Goal: Task Accomplishment & Management: Complete application form

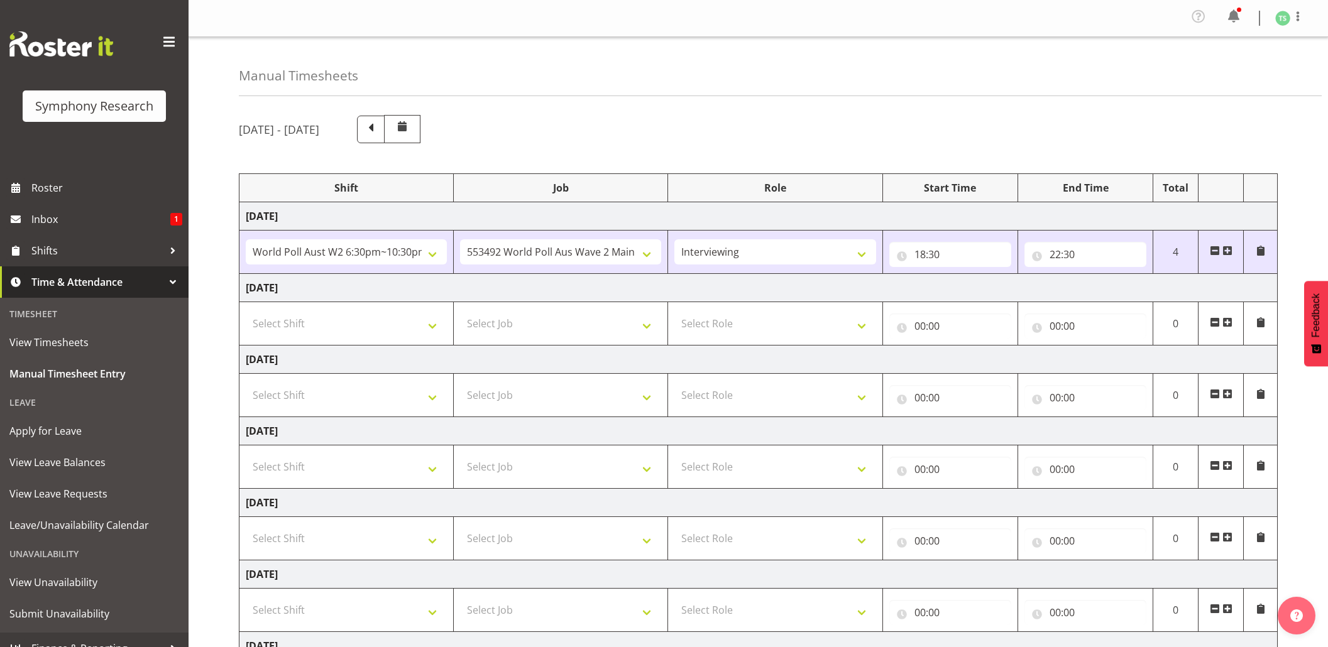
select select "56692"
select select "10499"
select select "47"
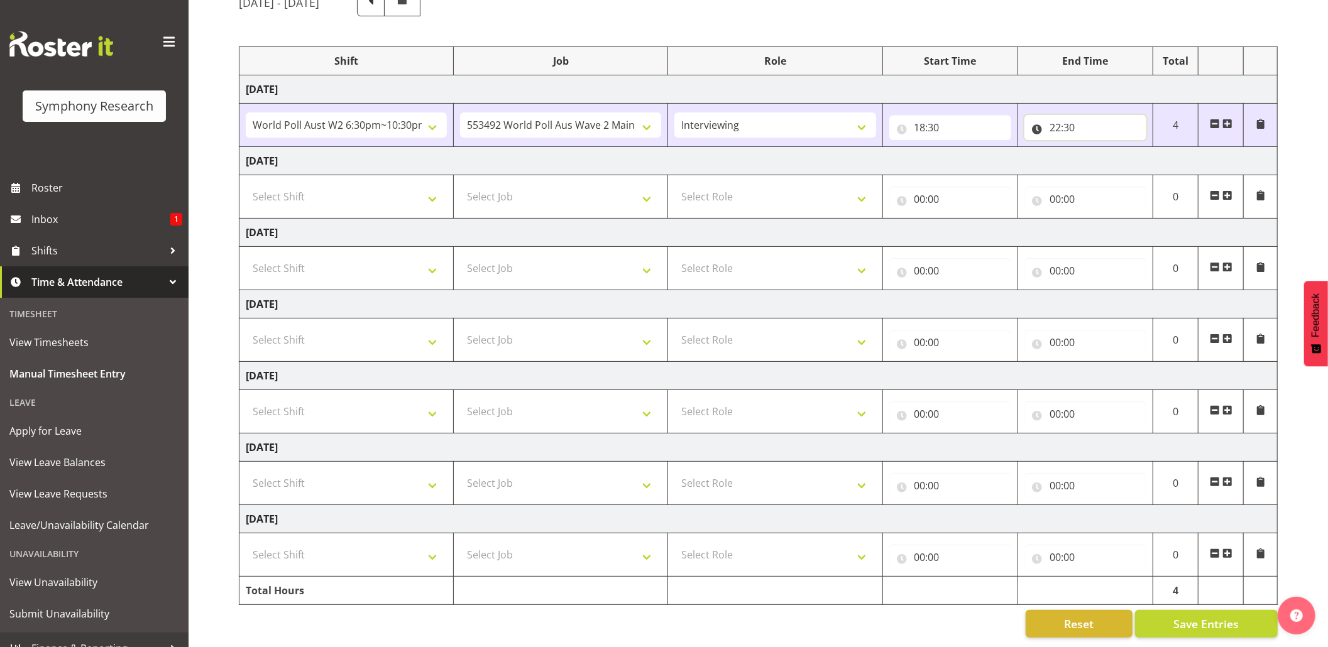
click at [1056, 115] on input "22:30" at bounding box center [1085, 127] width 122 height 25
click at [1112, 148] on select "00 01 02 03 04 05 06 07 08 09 10 11 12 13 14 15 16 17 18 19 20 21 22 23" at bounding box center [1110, 160] width 28 height 25
select select "20"
click at [1096, 148] on select "00 01 02 03 04 05 06 07 08 09 10 11 12 13 14 15 16 17 18 19 20 21 22 23" at bounding box center [1110, 160] width 28 height 25
type input "20:30"
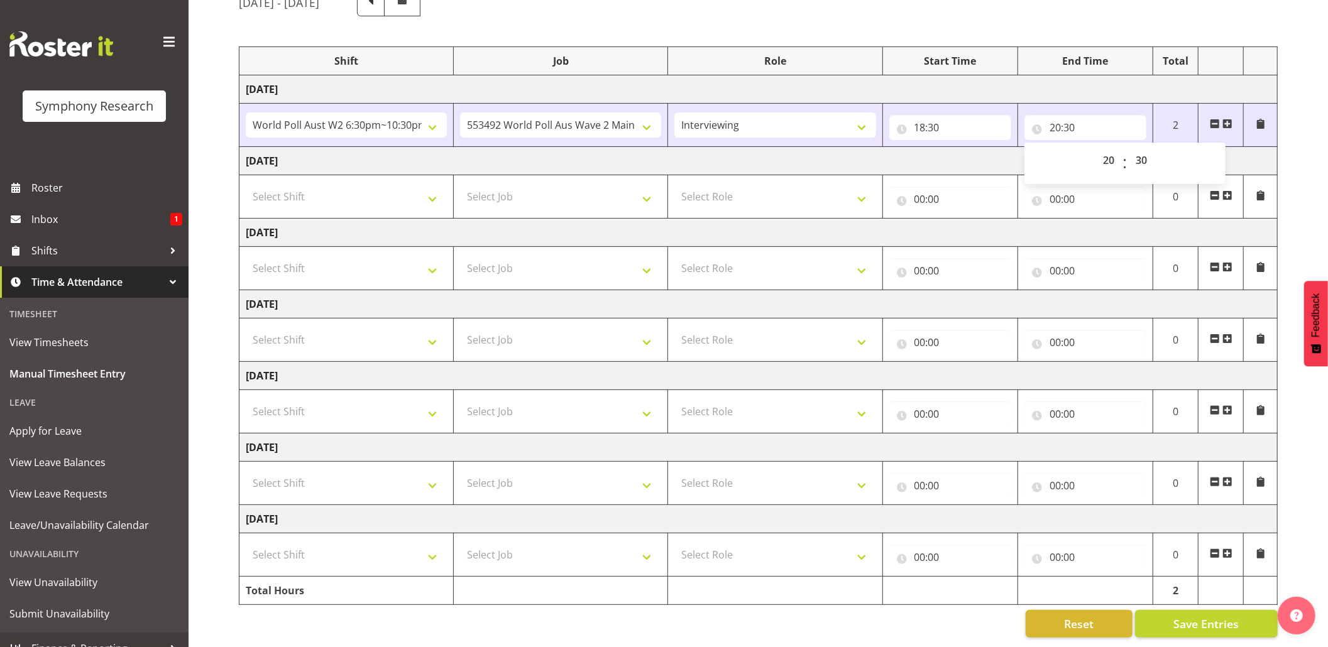
click at [1230, 119] on span at bounding box center [1227, 124] width 10 height 10
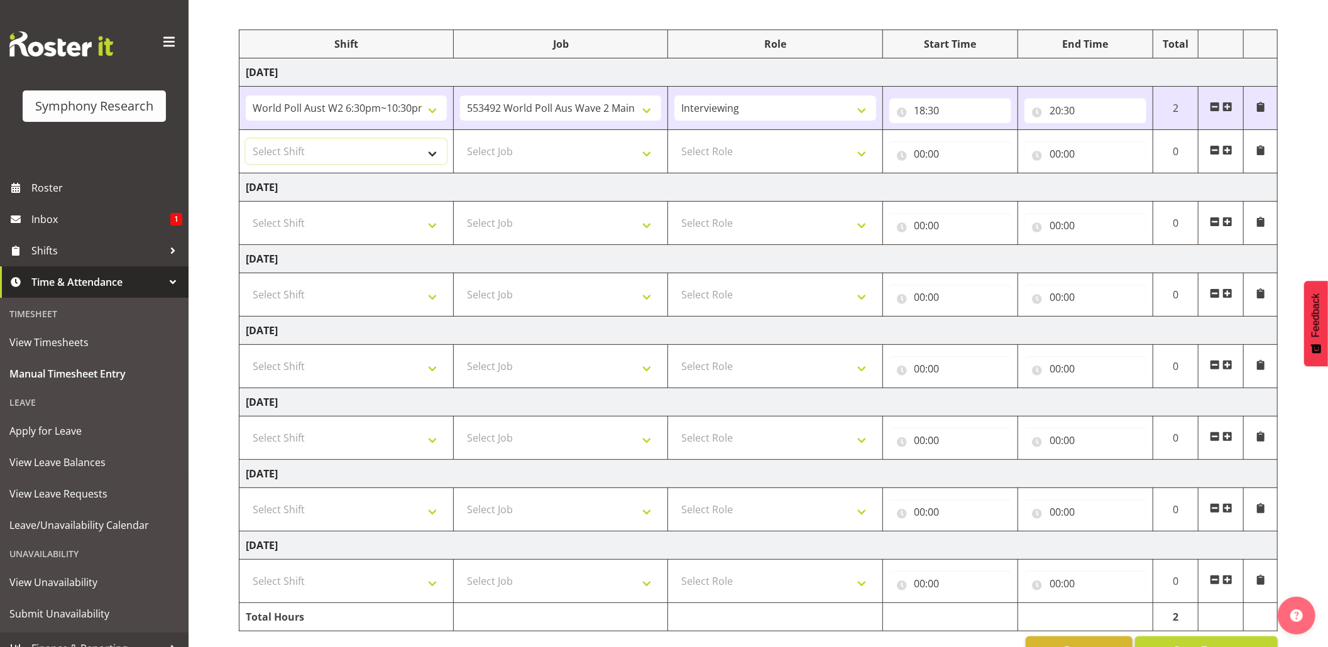
click at [444, 154] on select "Select Shift !!Weekend Residential (Roster IT Shift Label) *Business 9/10am ~ 4…" at bounding box center [346, 151] width 201 height 25
select select "48116"
click at [246, 141] on select "Select Shift !!Weekend Residential (Roster IT Shift Label) *Business 9/10am ~ 4…" at bounding box center [346, 151] width 201 height 25
click at [646, 163] on select "Select Job 550060 IF Admin 553492 World Poll Aus Wave 2 Main 2025 553493 World …" at bounding box center [560, 151] width 201 height 25
select select "9426"
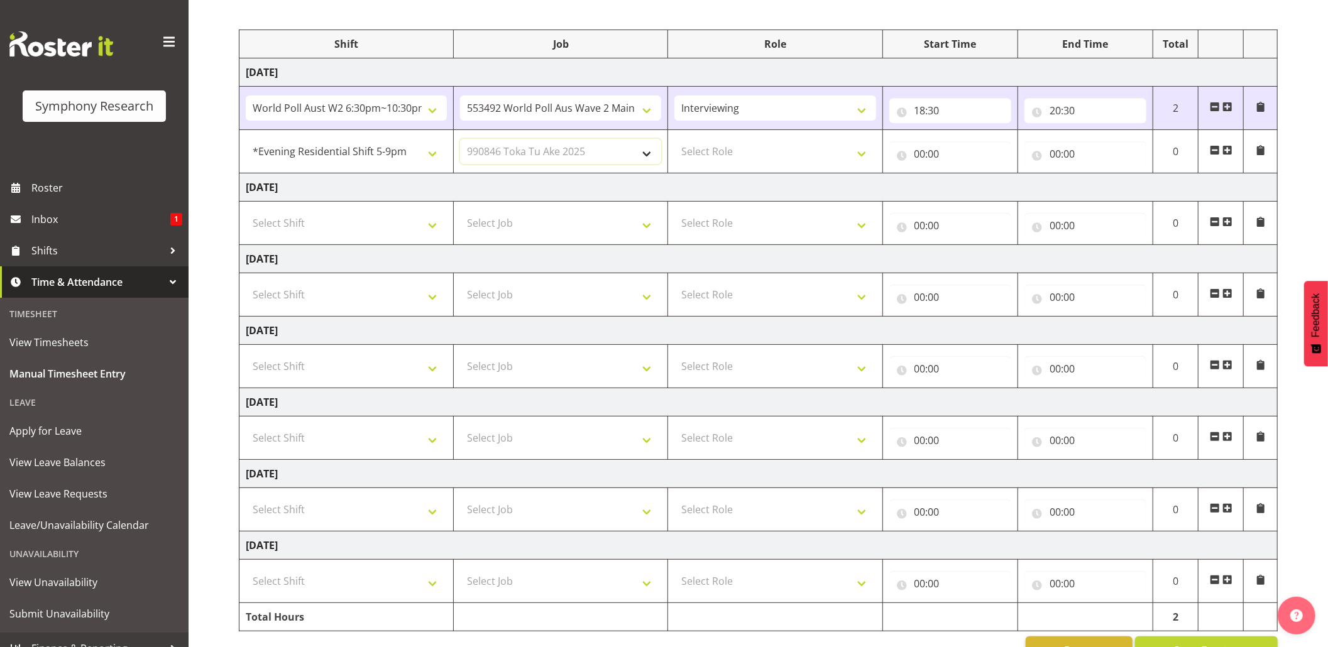
click at [460, 141] on select "Select Job 550060 IF Admin 553492 World Poll Aus Wave 2 Main 2025 553493 World …" at bounding box center [560, 151] width 201 height 25
click at [858, 159] on select "Select Role Briefing Interviewing" at bounding box center [774, 151] width 201 height 25
select select "47"
click at [674, 141] on select "Select Role Briefing Interviewing" at bounding box center [774, 151] width 201 height 25
click at [923, 153] on input "00:00" at bounding box center [950, 153] width 122 height 25
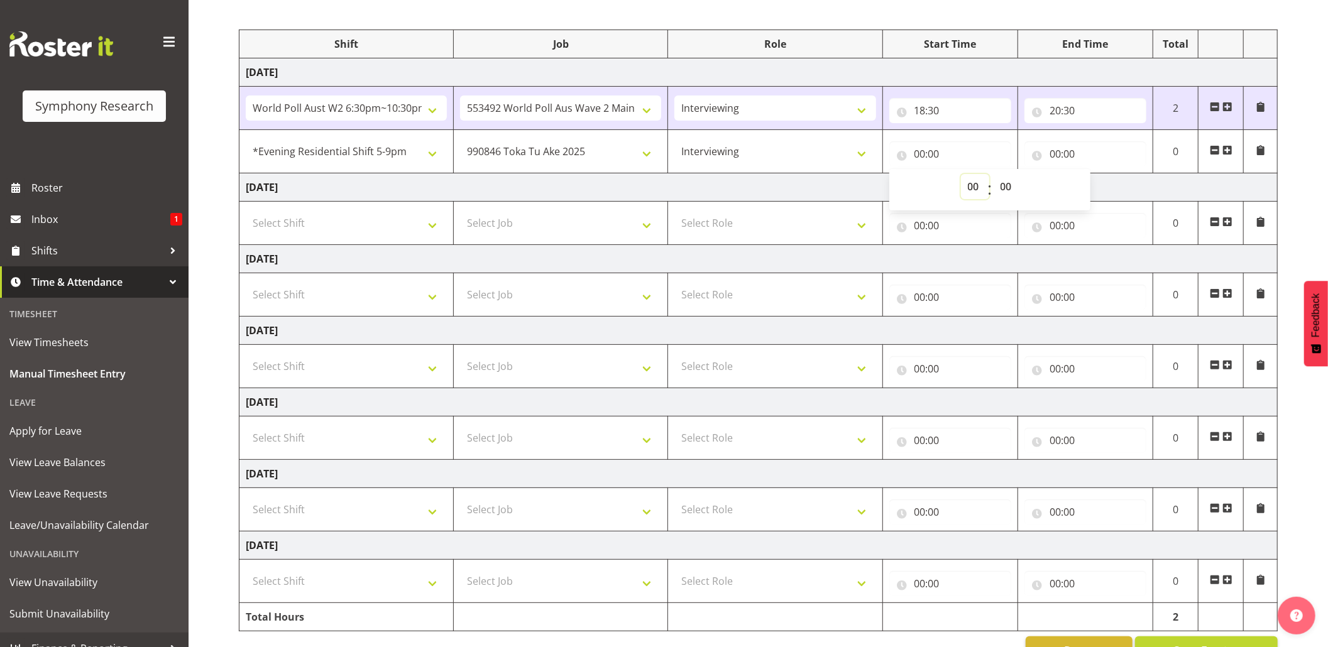
click at [968, 182] on select "00 01 02 03 04 05 06 07 08 09 10 11 12 13 14 15 16 17 18 19 20 21 22 23" at bounding box center [975, 186] width 28 height 25
select select "20"
click at [961, 176] on select "00 01 02 03 04 05 06 07 08 09 10 11 12 13 14 15 16 17 18 19 20 21 22 23" at bounding box center [975, 186] width 28 height 25
type input "20:00"
click at [931, 154] on input "20:00" at bounding box center [950, 153] width 122 height 25
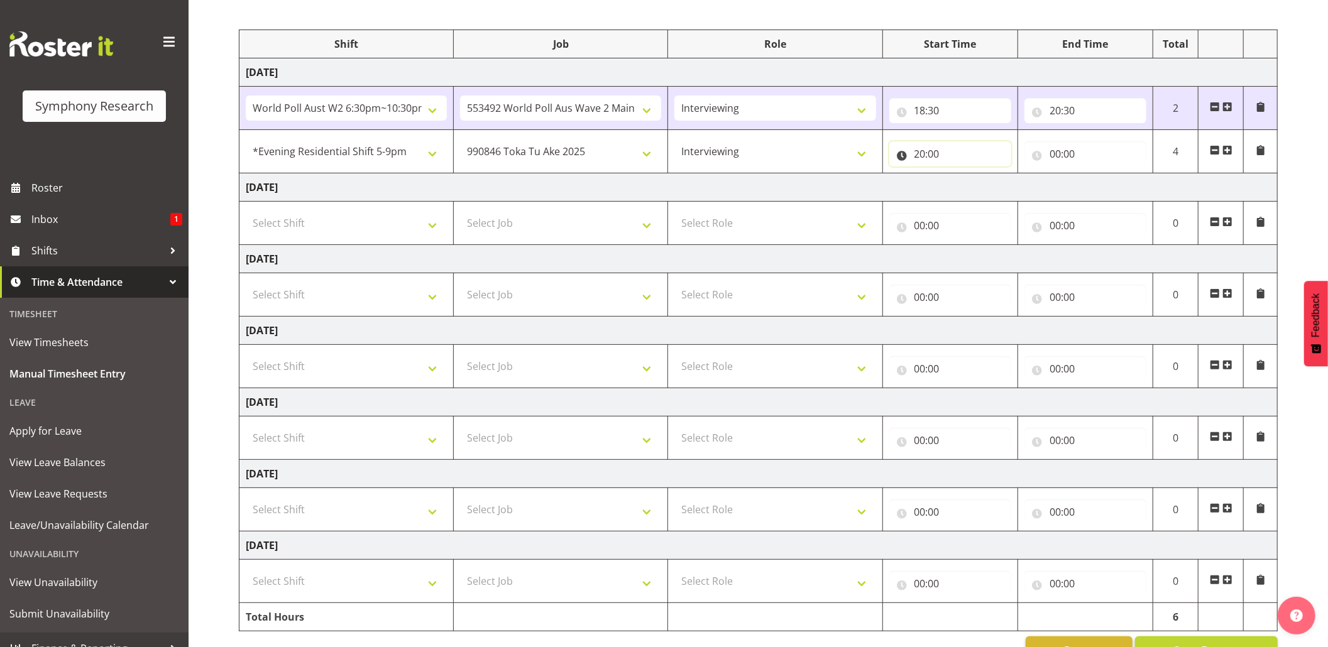
click at [931, 154] on input "20:00" at bounding box center [950, 153] width 122 height 25
click at [997, 185] on select "00 01 02 03 04 05 06 07 08 09 10 11 12 13 14 15 16 17 18 19 20 21 22 23 24 25 2…" at bounding box center [1007, 186] width 28 height 25
select select "30"
click at [993, 176] on select "00 01 02 03 04 05 06 07 08 09 10 11 12 13 14 15 16 17 18 19 20 21 22 23 24 25 2…" at bounding box center [1007, 186] width 28 height 25
type input "20:30"
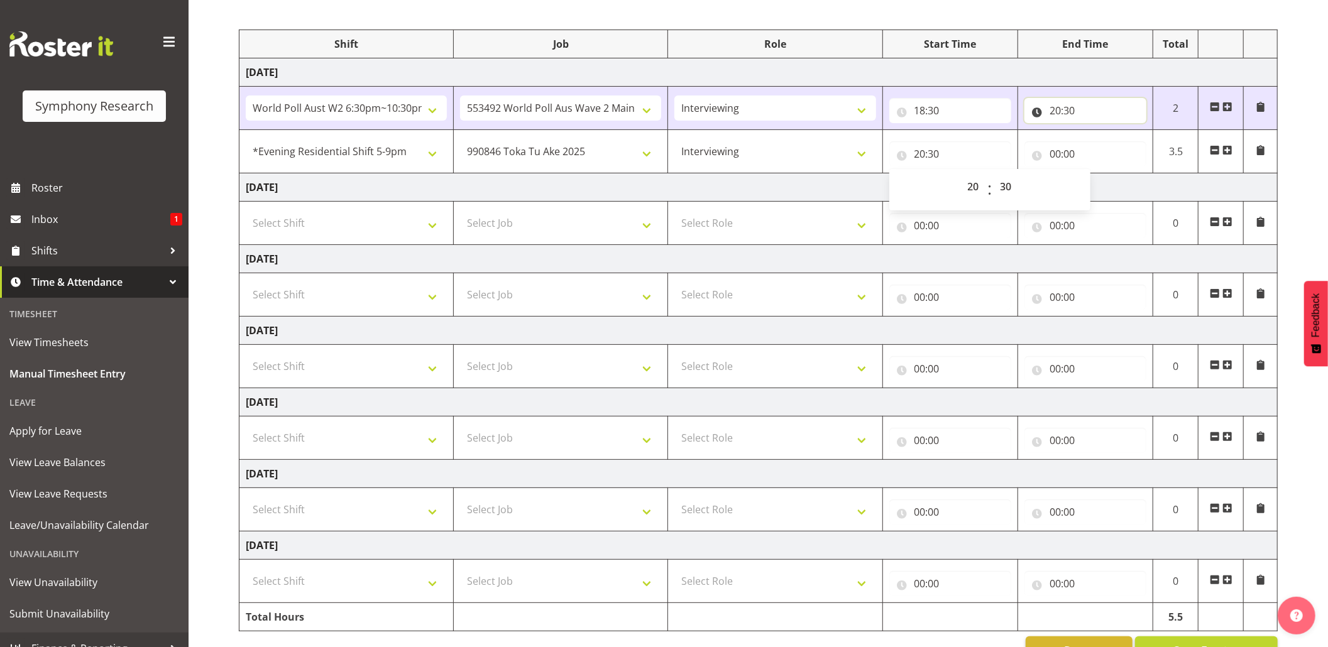
click at [1069, 106] on input "20:30" at bounding box center [1085, 110] width 122 height 25
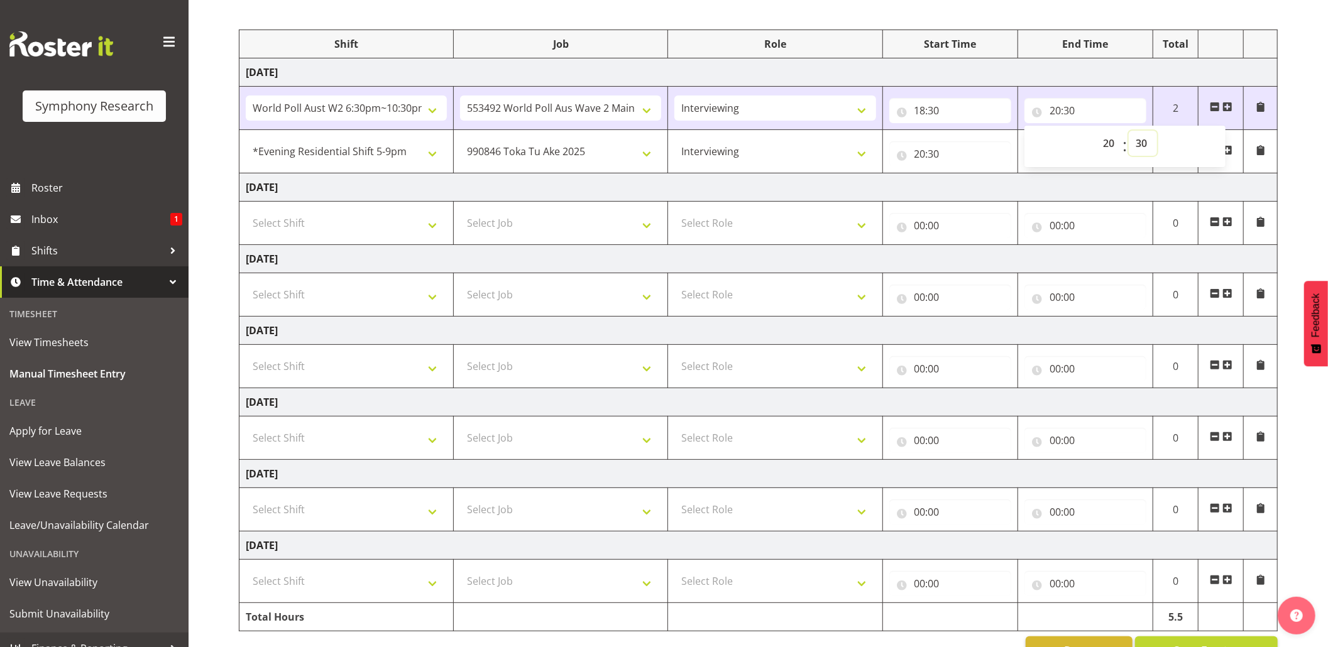
click at [1141, 139] on select "00 01 02 03 04 05 06 07 08 09 10 11 12 13 14 15 16 17 18 19 20 21 22 23 24 25 2…" at bounding box center [1143, 143] width 28 height 25
click at [1162, 566] on td "0" at bounding box center [1175, 581] width 45 height 43
click at [1075, 112] on input "20:30" at bounding box center [1085, 110] width 122 height 25
click at [1145, 145] on select "00 01 02 03 04 05 06 07 08 09 10 11 12 13 14 15 16 17 18 19 20 21 22 23 24 25 2…" at bounding box center [1143, 143] width 28 height 25
select select "35"
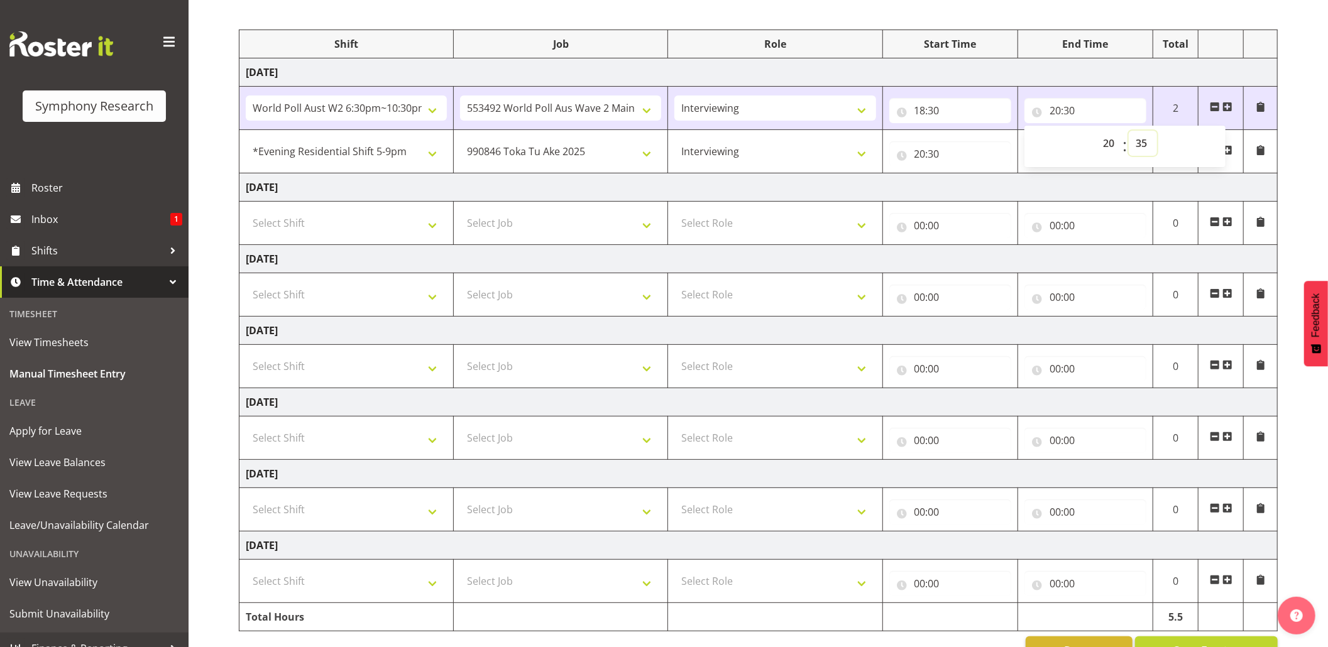
click at [1129, 133] on select "00 01 02 03 04 05 06 07 08 09 10 11 12 13 14 15 16 17 18 19 20 21 22 23 24 25 2…" at bounding box center [1143, 143] width 28 height 25
type input "20:35"
click at [936, 154] on input "20:30" at bounding box center [950, 153] width 122 height 25
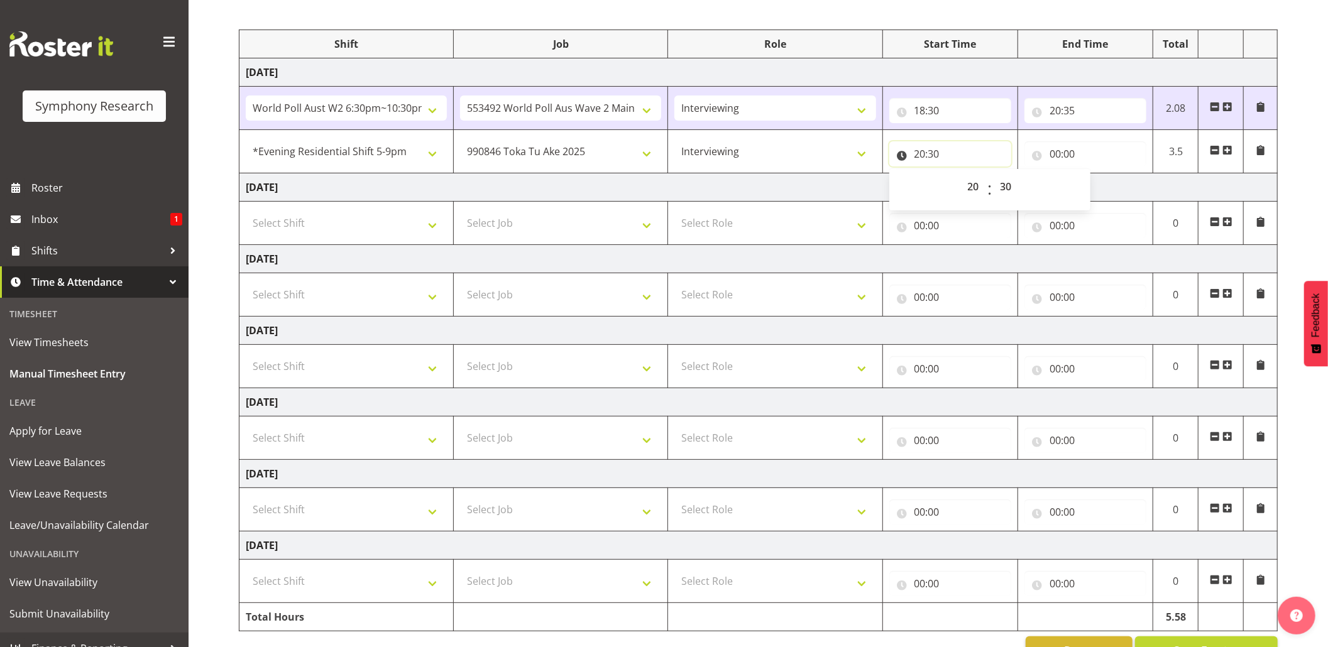
click at [936, 154] on input "20:30" at bounding box center [950, 153] width 122 height 25
click at [1007, 187] on select "00 01 02 03 04 05 06 07 08 09 10 11 12 13 14 15 16 17 18 19 20 21 22 23 24 25 2…" at bounding box center [1007, 186] width 28 height 25
select select "35"
click at [993, 176] on select "00 01 02 03 04 05 06 07 08 09 10 11 12 13 14 15 16 17 18 19 20 21 22 23 24 25 2…" at bounding box center [1007, 186] width 28 height 25
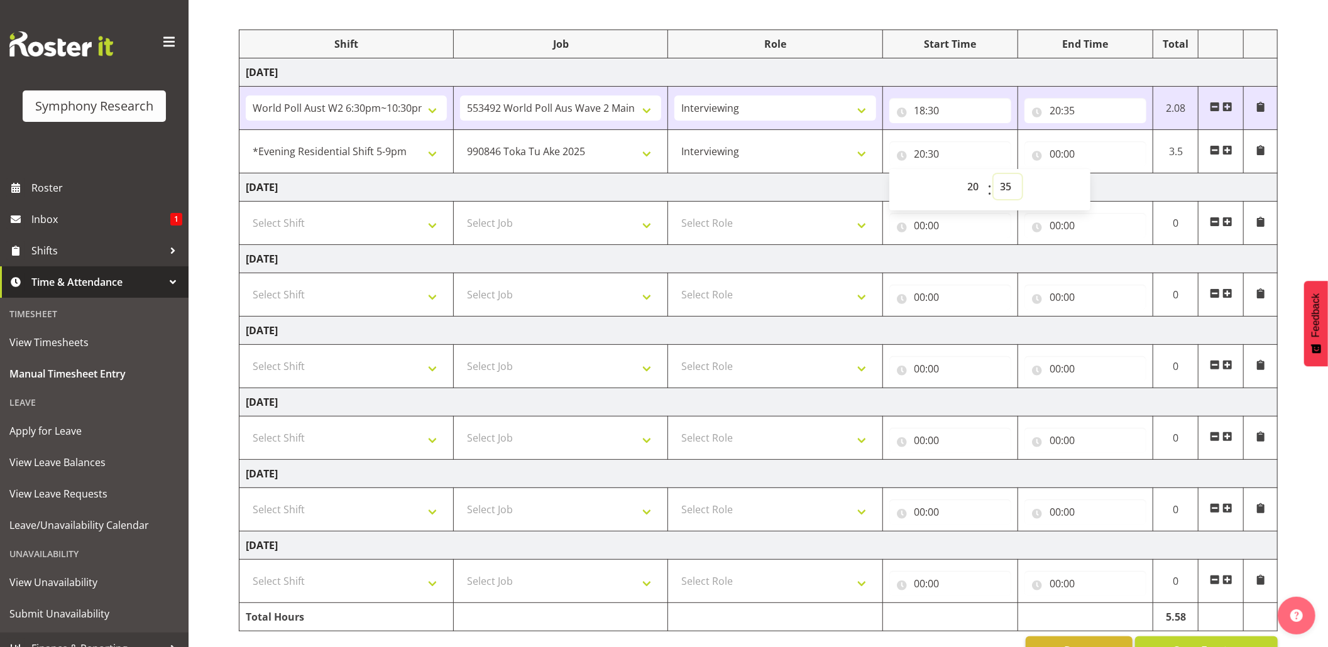
type input "20:35"
click at [1066, 153] on input "00:00" at bounding box center [1085, 153] width 122 height 25
click at [1102, 190] on select "00 01 02 03 04 05 06 07 08 09 10 11 12 13 14 15 16 17 18 19 20 21 22 23" at bounding box center [1110, 186] width 28 height 25
select select "20"
click at [1096, 176] on select "00 01 02 03 04 05 06 07 08 09 10 11 12 13 14 15 16 17 18 19 20 21 22 23" at bounding box center [1110, 186] width 28 height 25
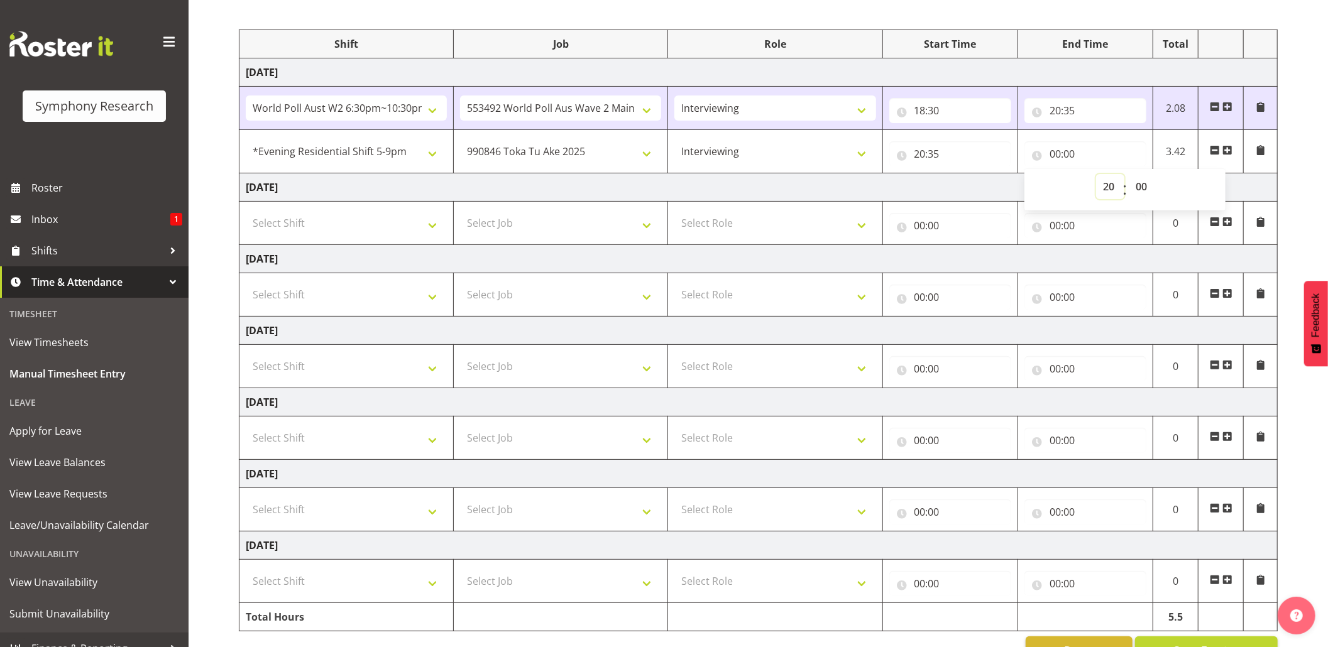
type input "20:00"
click at [1066, 153] on input "20:00" at bounding box center [1085, 153] width 122 height 25
click at [1068, 156] on input "20:00" at bounding box center [1085, 153] width 122 height 25
click at [1140, 185] on select "00 01 02 03 04 05 06 07 08 09 10 11 12 13 14 15 16 17 18 19 20 21 22 23 24 25 2…" at bounding box center [1143, 186] width 28 height 25
select select "40"
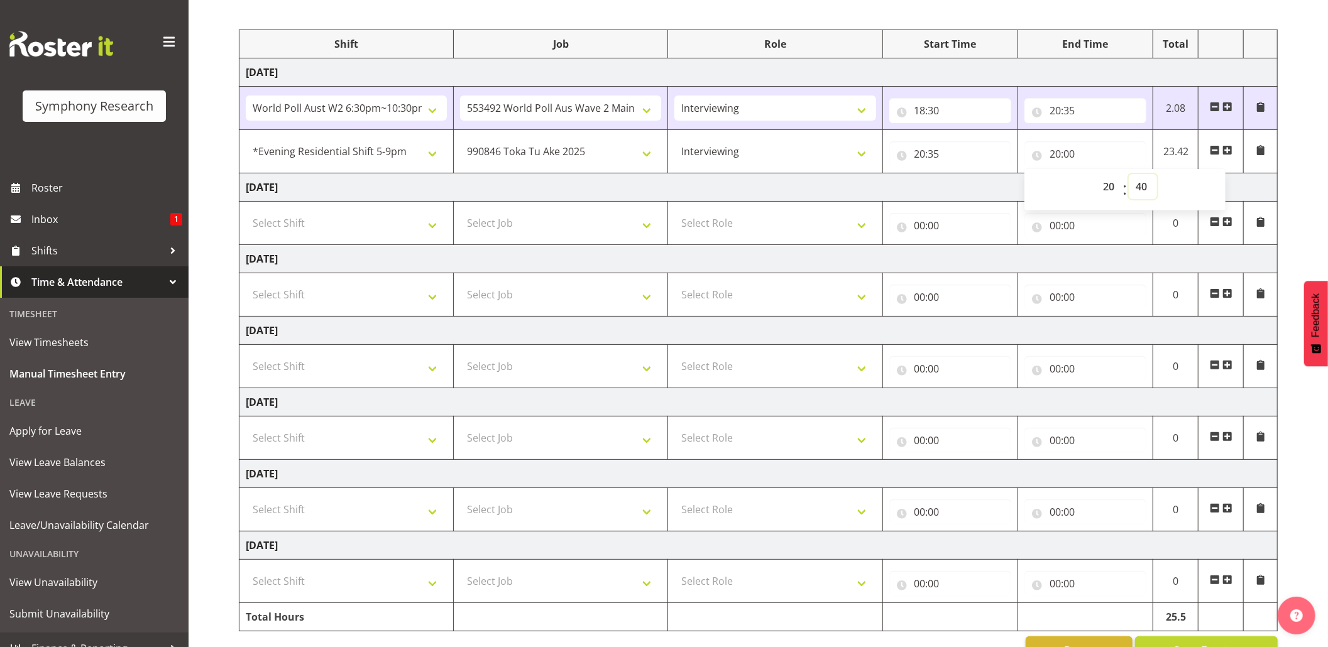
click at [1129, 176] on select "00 01 02 03 04 05 06 07 08 09 10 11 12 13 14 15 16 17 18 19 20 21 22 23 24 25 2…" at bounding box center [1143, 186] width 28 height 25
type input "20:40"
click at [1227, 153] on span at bounding box center [1227, 150] width 10 height 10
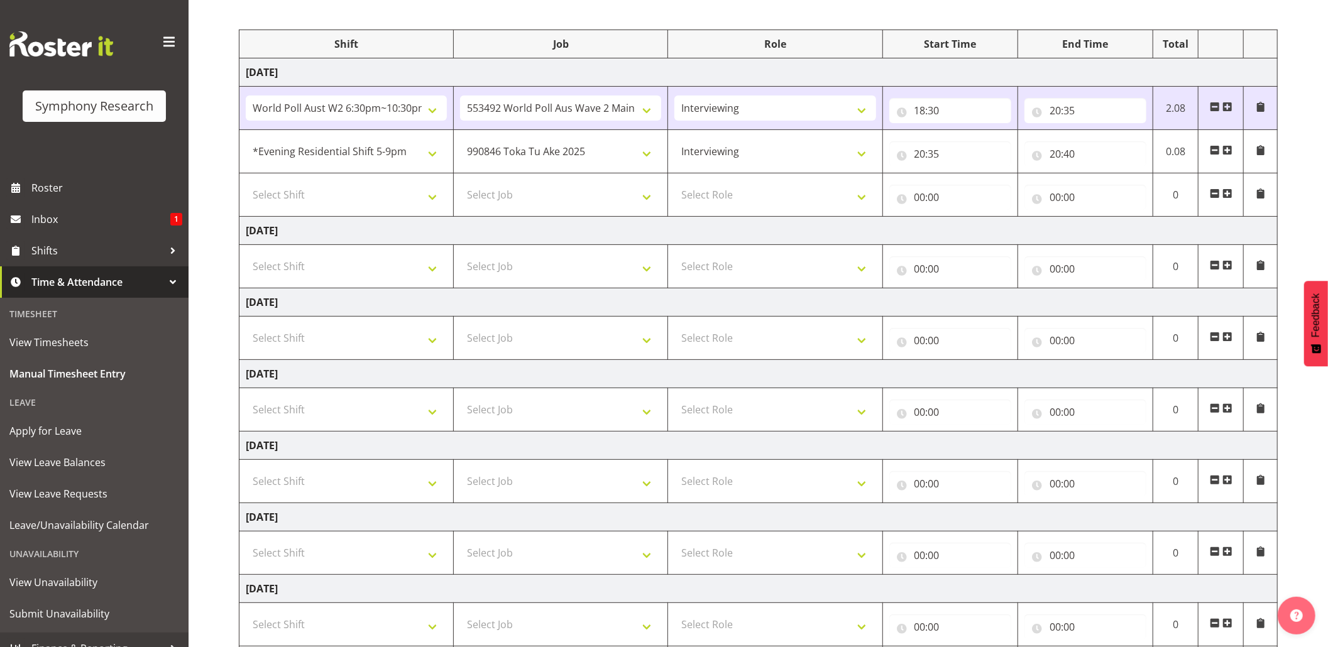
click at [447, 202] on td "Select Shift !!Weekend Residential (Roster IT Shift Label) *Business 9/10am ~ 4…" at bounding box center [346, 194] width 214 height 43
click at [444, 202] on select "Select Shift !!Weekend Residential (Roster IT Shift Label) *Business 9/10am ~ 4…" at bounding box center [346, 194] width 201 height 25
select select "56692"
click at [246, 185] on select "Select Shift !!Weekend Residential (Roster IT Shift Label) *Business 9/10am ~ 4…" at bounding box center [346, 194] width 201 height 25
click at [647, 197] on select "Select Job 550060 IF Admin 553492 World Poll Aus Wave 2 Main 2025 553493 World …" at bounding box center [560, 194] width 201 height 25
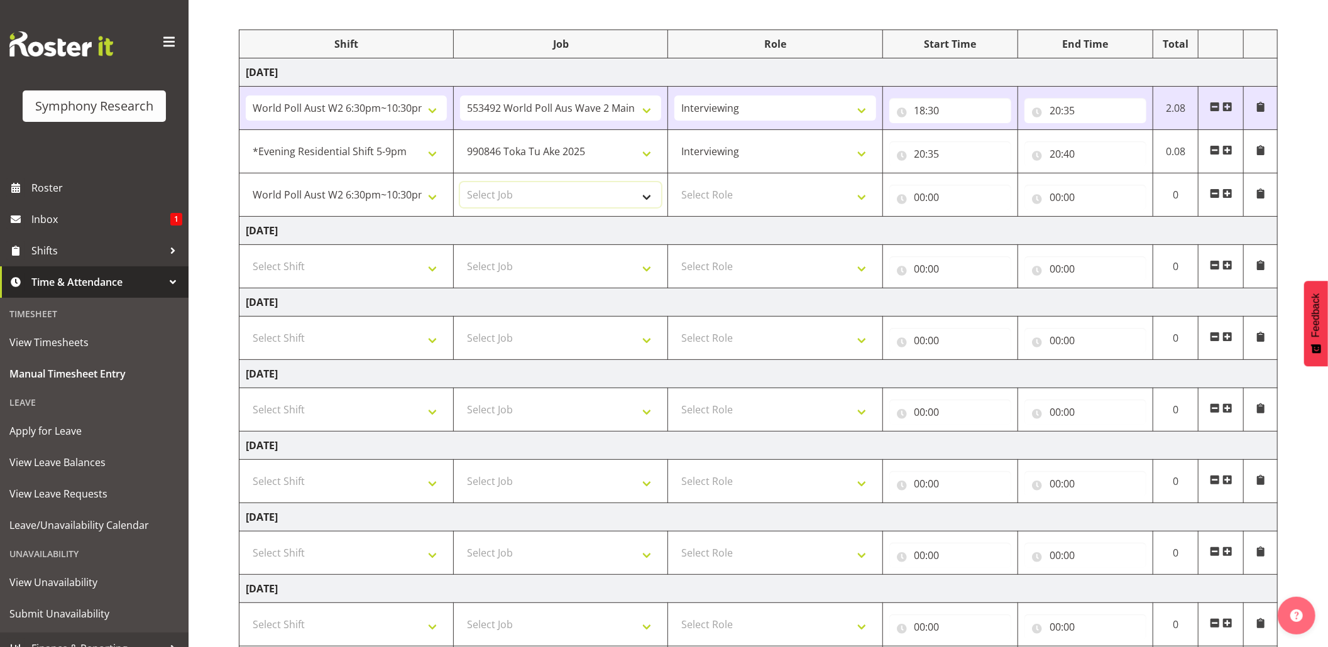
select select "10499"
click at [460, 185] on select "Select Job 550060 IF Admin 553492 World Poll Aus Wave 2 Main 2025 553493 World …" at bounding box center [560, 194] width 201 height 25
click at [865, 204] on select "Select Role Briefing Interviewing" at bounding box center [774, 194] width 201 height 25
select select "47"
click at [674, 185] on select "Select Role Briefing Interviewing" at bounding box center [774, 194] width 201 height 25
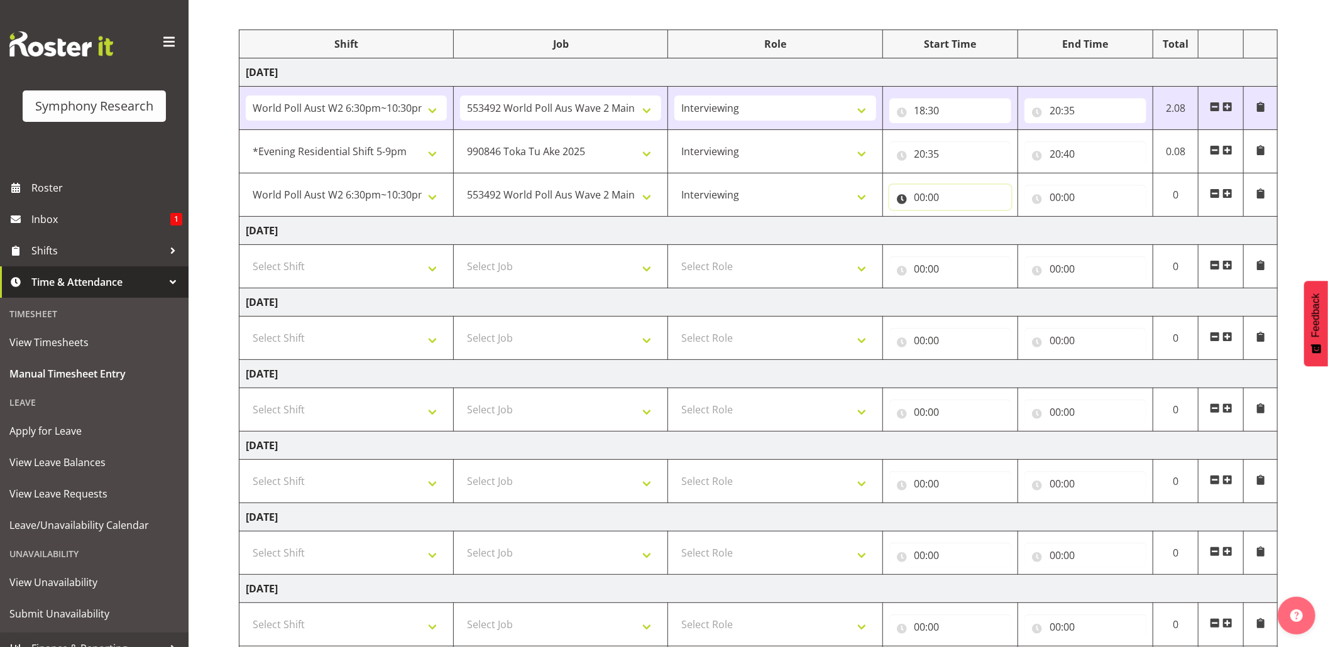
click at [925, 199] on input "00:00" at bounding box center [950, 197] width 122 height 25
click at [981, 229] on select "00 01 02 03 04 05 06 07 08 09 10 11 12 13 14 15 16 17 18 19 20 21 22 23" at bounding box center [975, 229] width 28 height 25
select select "20"
click at [961, 220] on select "00 01 02 03 04 05 06 07 08 09 10 11 12 13 14 15 16 17 18 19 20 21 22 23" at bounding box center [975, 229] width 28 height 25
type input "20:00"
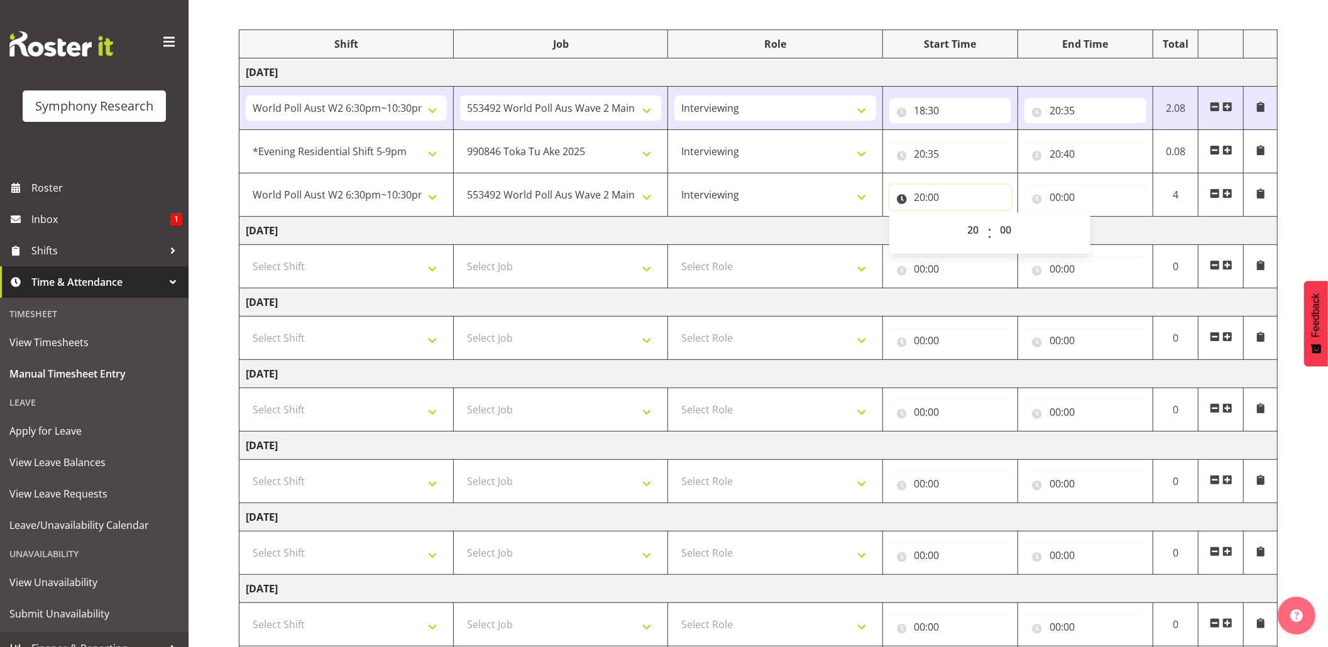
click at [936, 199] on input "20:00" at bounding box center [950, 197] width 122 height 25
click at [935, 197] on input "20:00" at bounding box center [950, 197] width 122 height 25
click at [1002, 226] on select "00 01 02 03 04 05 06 07 08 09 10 11 12 13 14 15 16 17 18 19 20 21 22 23 24 25 2…" at bounding box center [1007, 229] width 28 height 25
select select "40"
click at [993, 220] on select "00 01 02 03 04 05 06 07 08 09 10 11 12 13 14 15 16 17 18 19 20 21 22 23 24 25 2…" at bounding box center [1007, 229] width 28 height 25
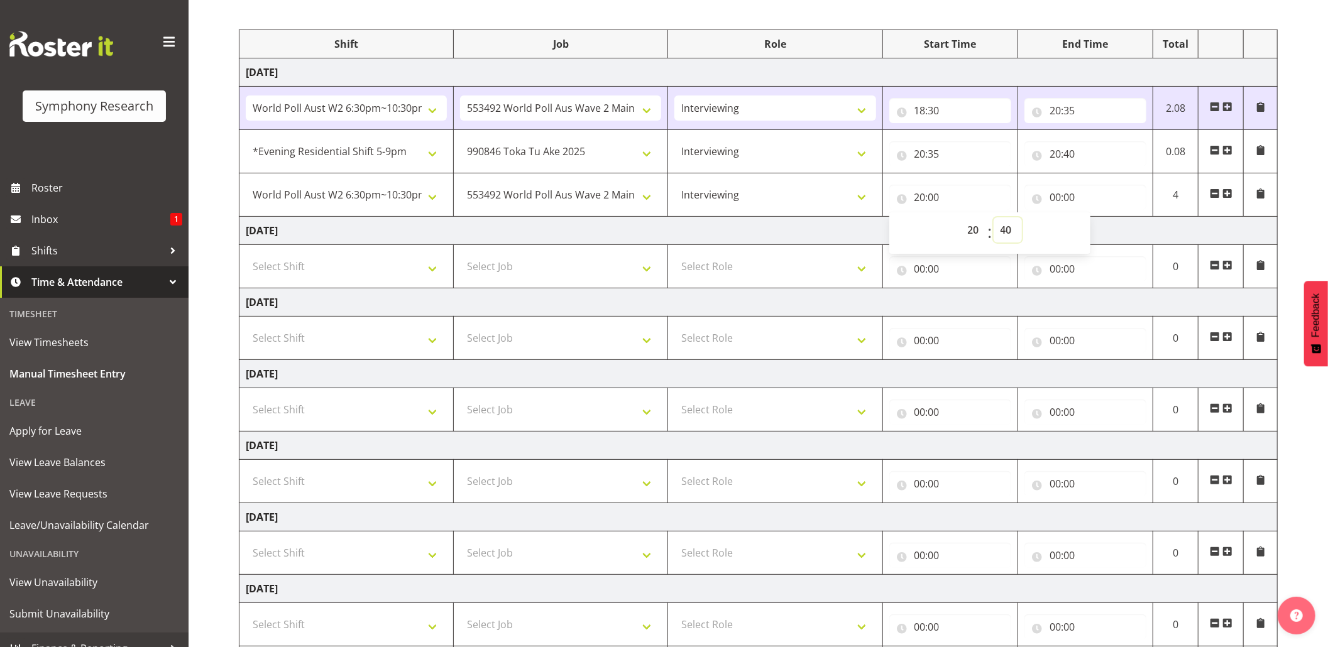
type input "20:40"
click at [1052, 199] on input "00:00" at bounding box center [1085, 197] width 122 height 25
click at [1112, 231] on select "00 01 02 03 04 05 06 07 08 09 10 11 12 13 14 15 16 17 18 19 20 21 22 23" at bounding box center [1110, 229] width 28 height 25
select select "22"
click at [1096, 220] on select "00 01 02 03 04 05 06 07 08 09 10 11 12 13 14 15 16 17 18 19 20 21 22 23" at bounding box center [1110, 229] width 28 height 25
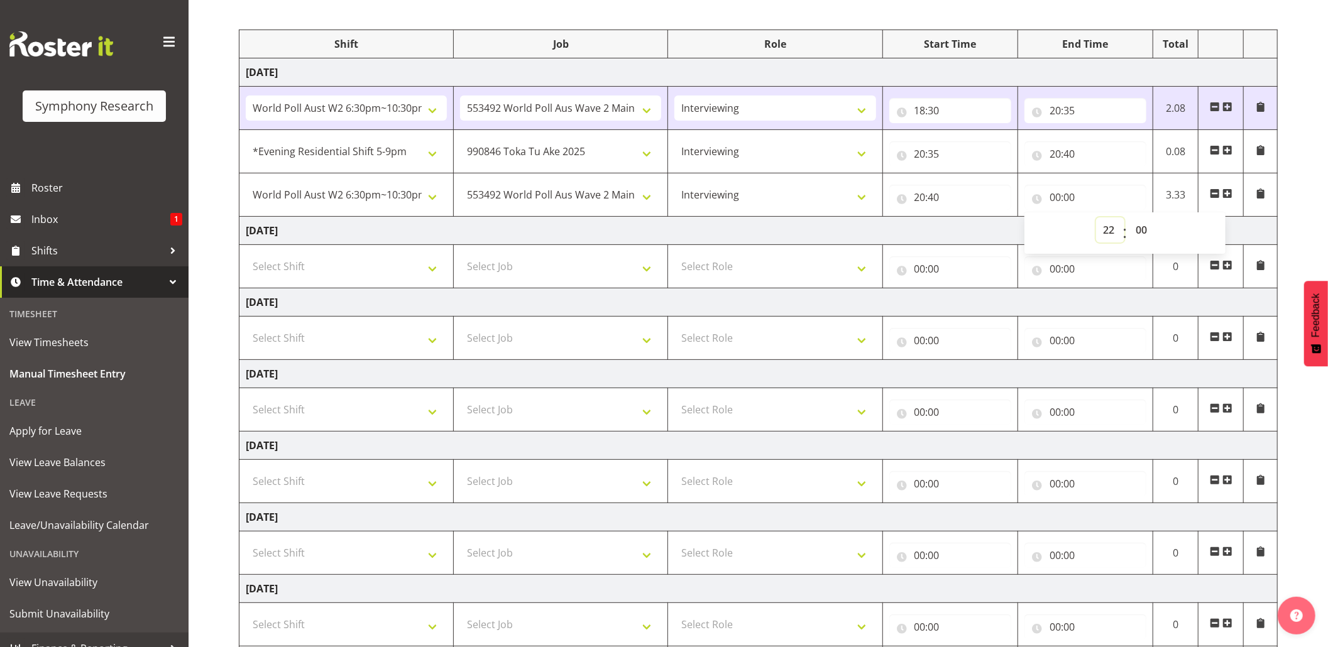
type input "22:00"
click at [1069, 199] on input "22:00" at bounding box center [1085, 197] width 122 height 25
click at [1142, 227] on select "00 01 02 03 04 05 06 07 08 09 10 11 12 13 14 15 16 17 18 19 20 21 22 23 24 25 2…" at bounding box center [1143, 229] width 28 height 25
select select "30"
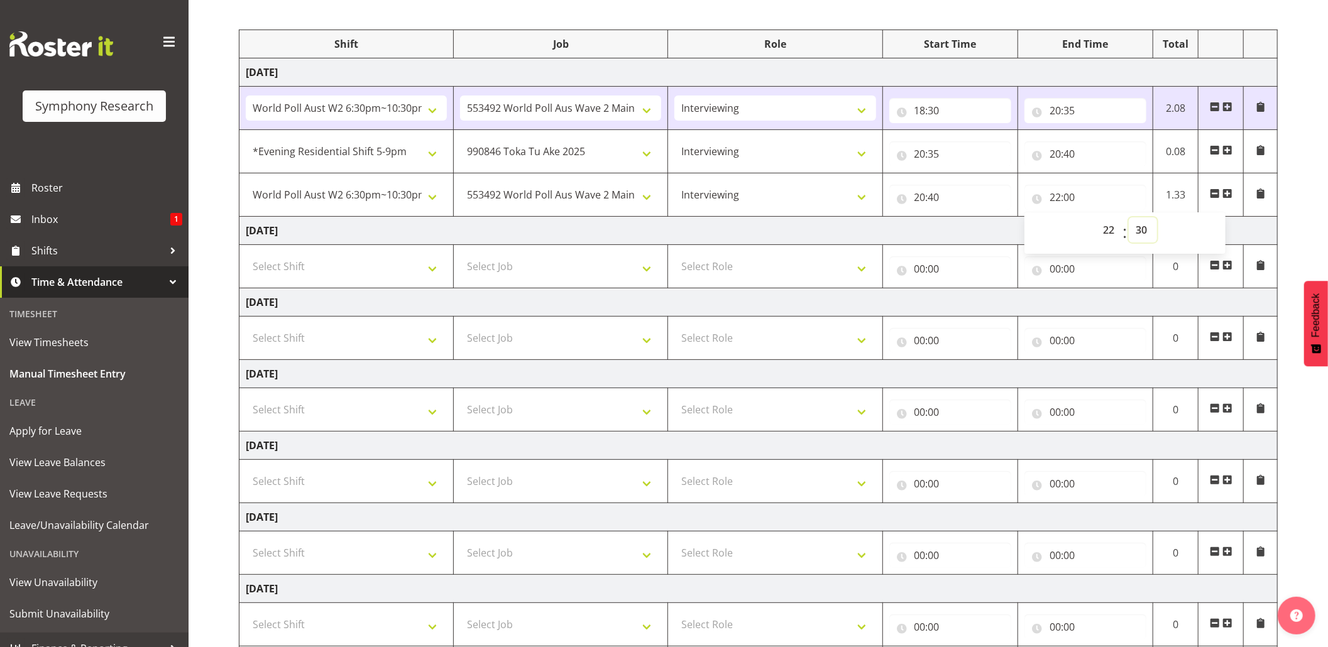
click at [1129, 220] on select "00 01 02 03 04 05 06 07 08 09 10 11 12 13 14 15 16 17 18 19 20 21 22 23 24 25 2…" at bounding box center [1143, 229] width 28 height 25
type input "22:30"
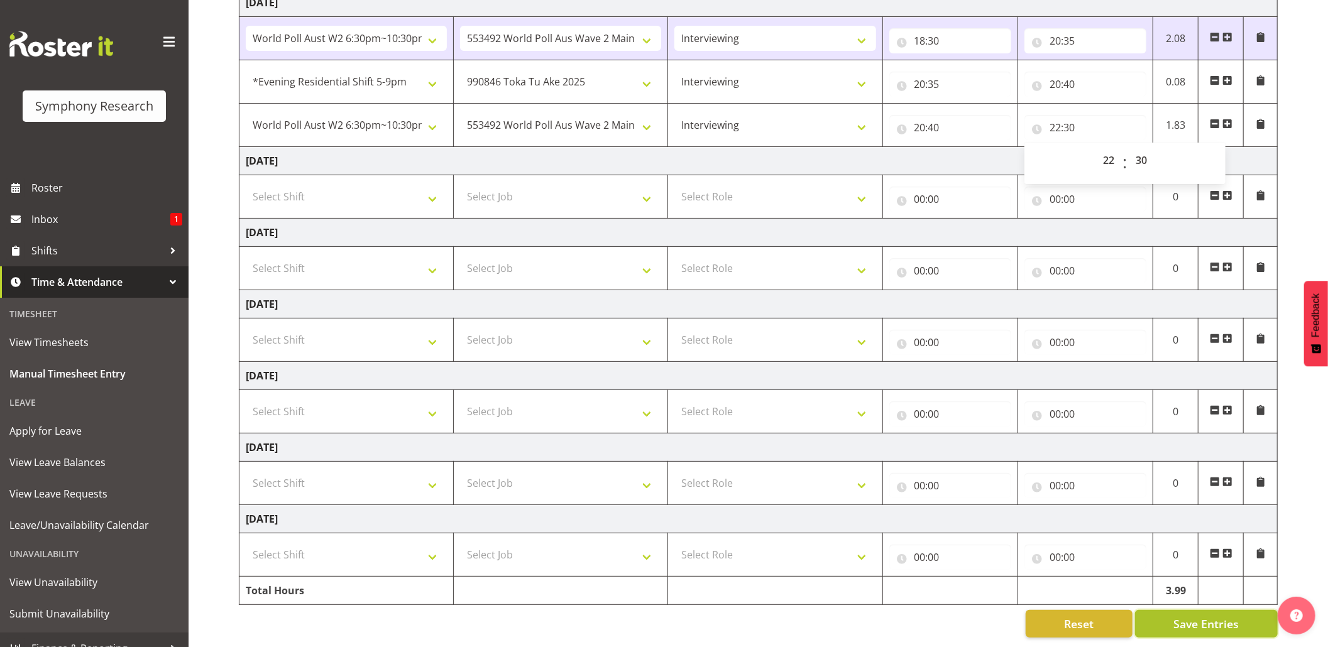
click at [1169, 610] on button "Save Entries" at bounding box center [1206, 624] width 143 height 28
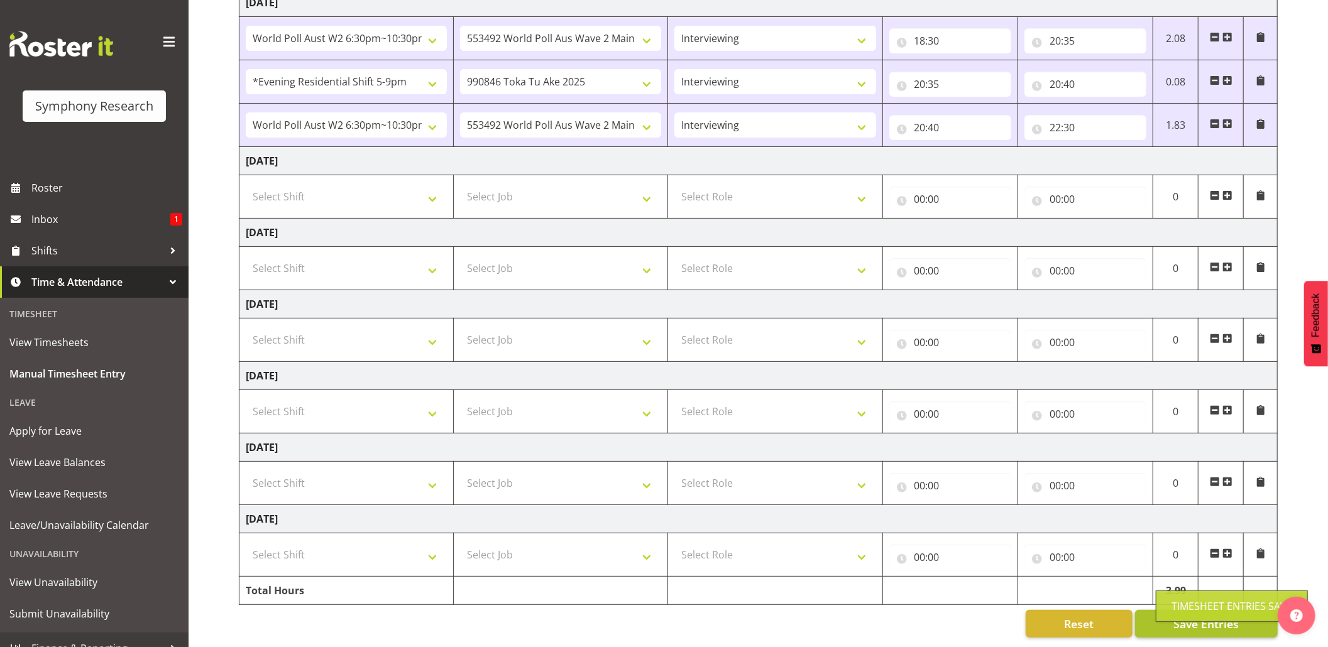
click at [1164, 599] on div "Timesheet Entries Save" at bounding box center [1232, 606] width 152 height 31
click at [1200, 616] on span "Save Entries" at bounding box center [1205, 624] width 65 height 16
click at [1071, 28] on input "20:35" at bounding box center [1085, 40] width 122 height 25
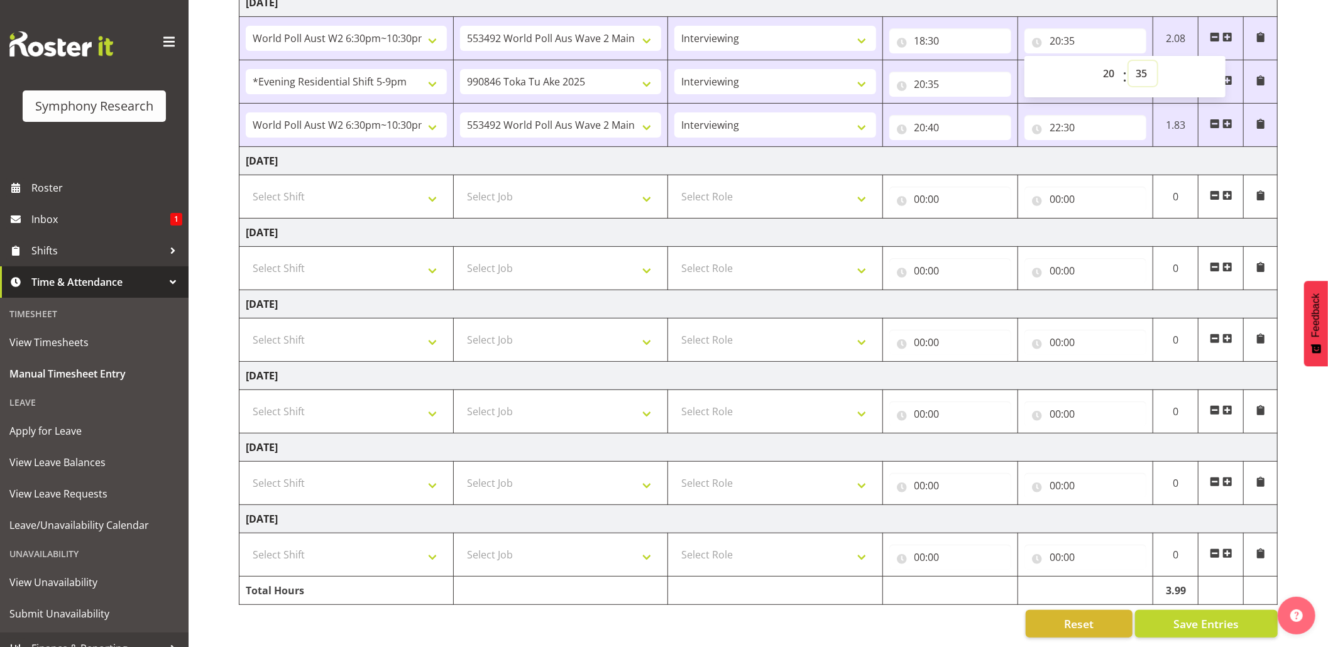
click at [1142, 61] on select "00 01 02 03 04 05 06 07 08 09 10 11 12 13 14 15 16 17 18 19 20 21 22 23 24 25 2…" at bounding box center [1143, 73] width 28 height 25
select select "30"
click at [1129, 61] on select "00 01 02 03 04 05 06 07 08 09 10 11 12 13 14 15 16 17 18 19 20 21 22 23 24 25 2…" at bounding box center [1143, 73] width 28 height 25
type input "20:30"
click at [938, 72] on input "20:35" at bounding box center [950, 84] width 122 height 25
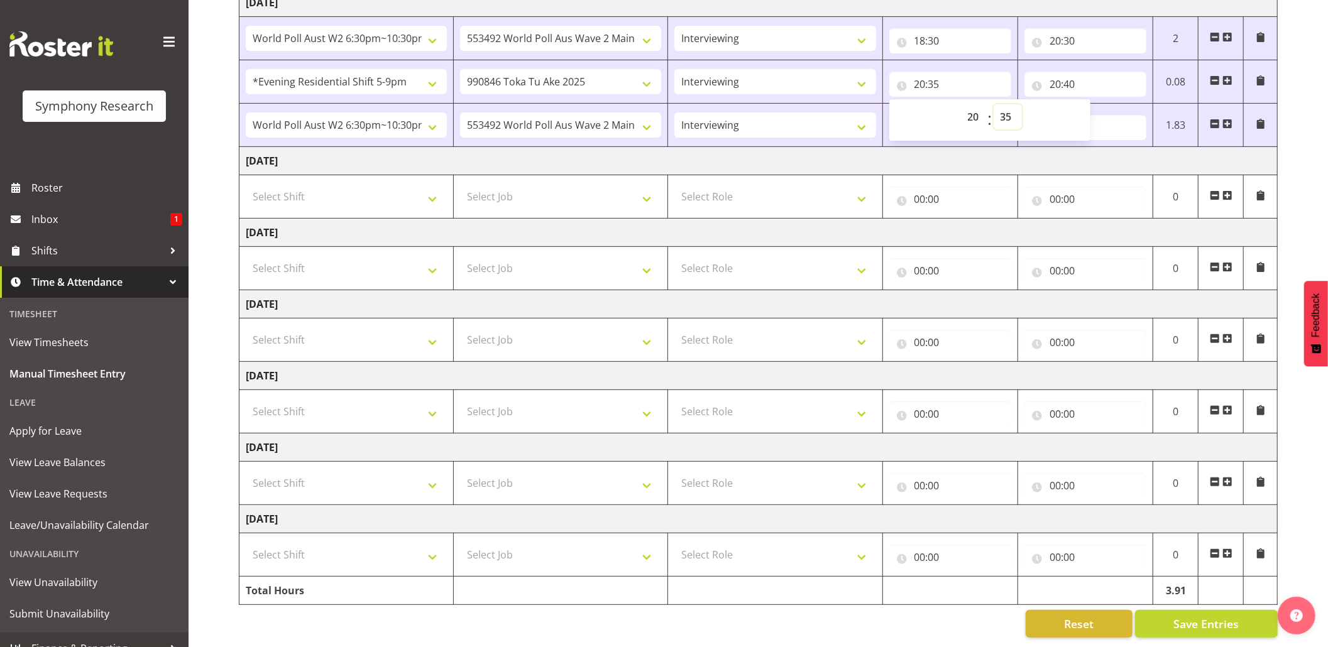
click at [1006, 104] on select "00 01 02 03 04 05 06 07 08 09 10 11 12 13 14 15 16 17 18 19 20 21 22 23 24 25 2…" at bounding box center [1007, 116] width 28 height 25
select select "0"
click at [993, 104] on select "00 01 02 03 04 05 06 07 08 09 10 11 12 13 14 15 16 17 18 19 20 21 22 23 24 25 2…" at bounding box center [1007, 116] width 28 height 25
type input "20:00"
click at [1194, 616] on span "Save Entries" at bounding box center [1205, 624] width 65 height 16
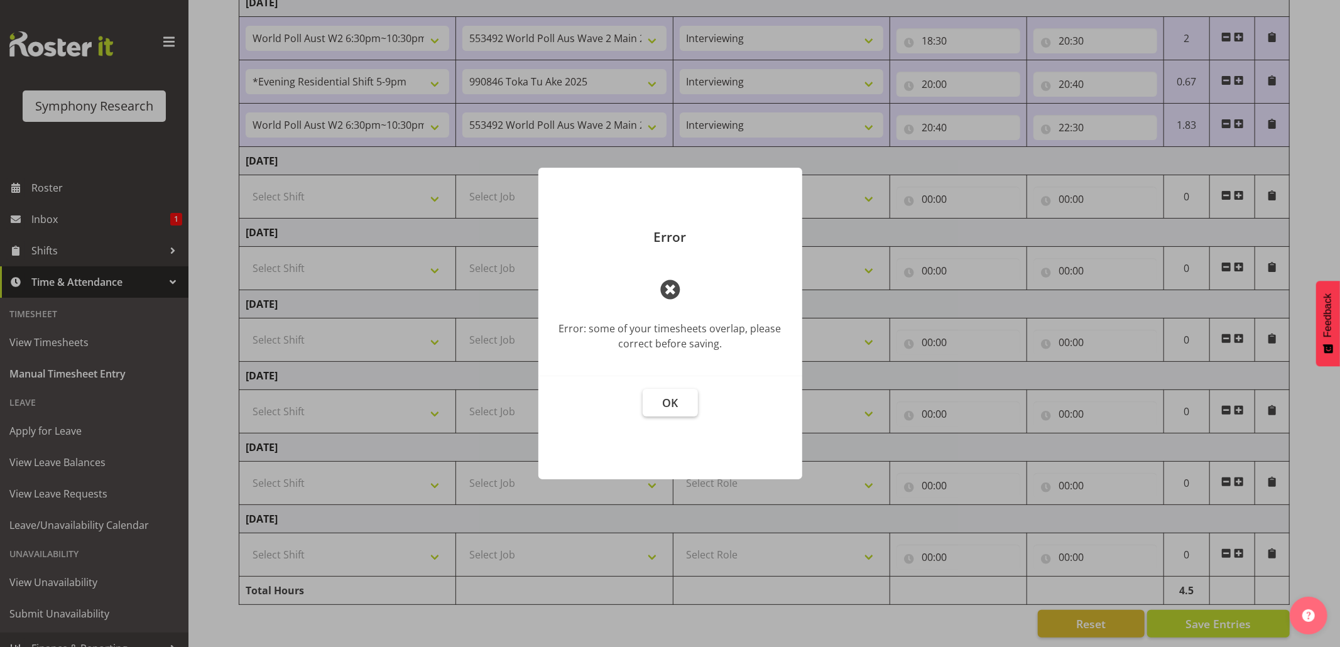
drag, startPoint x: 657, startPoint y: 400, endPoint x: 664, endPoint y: 400, distance: 6.9
click at [659, 400] on button "OK" at bounding box center [670, 403] width 55 height 28
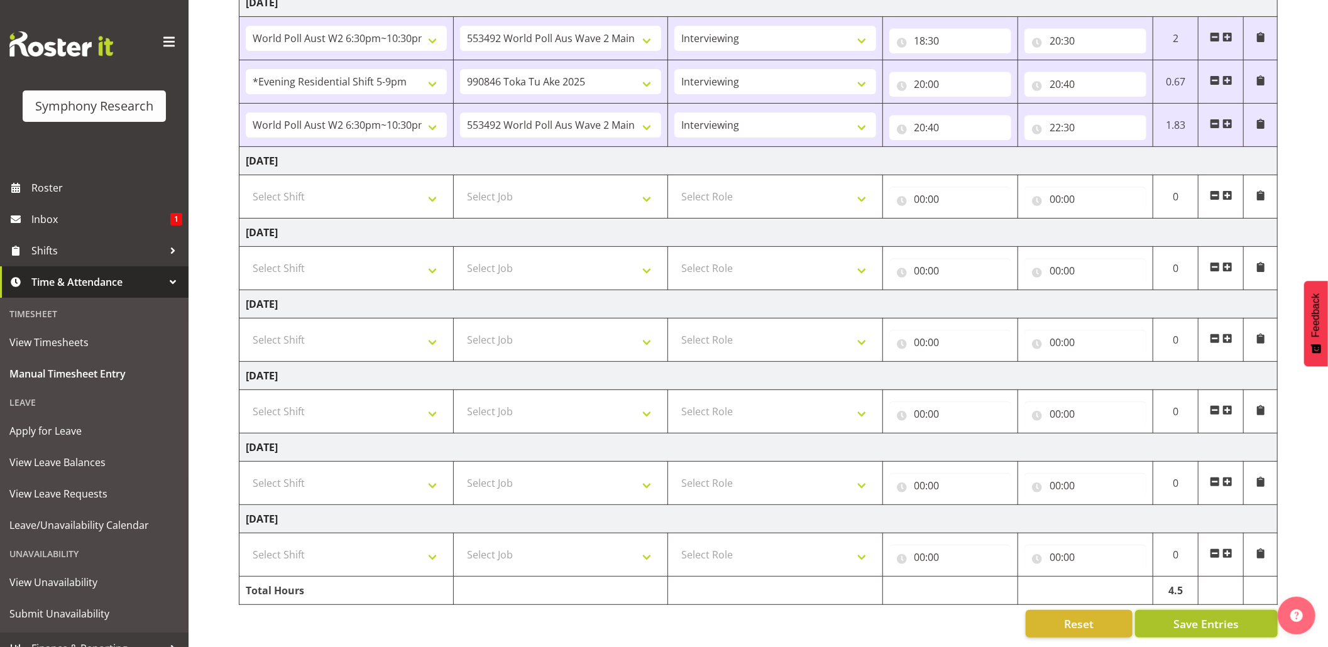
click at [1190, 617] on span "Save Entries" at bounding box center [1205, 624] width 65 height 16
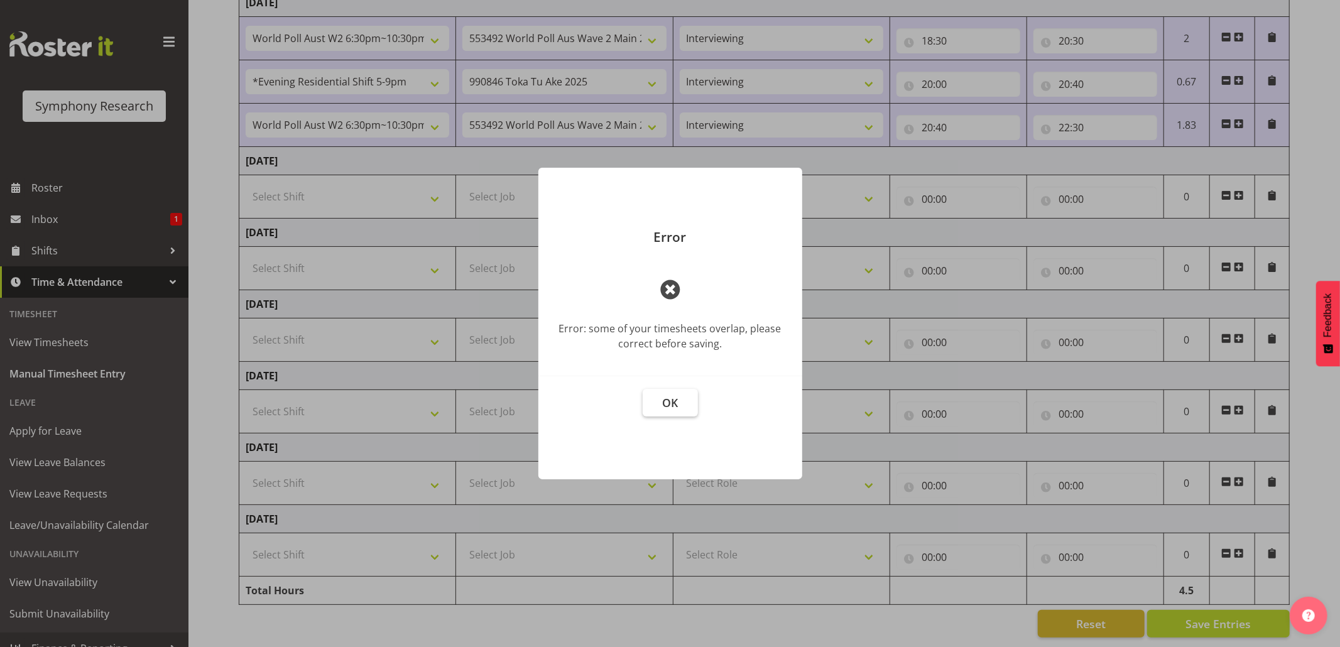
drag, startPoint x: 680, startPoint y: 400, endPoint x: 699, endPoint y: 400, distance: 19.5
click at [681, 400] on button "OK" at bounding box center [670, 403] width 55 height 28
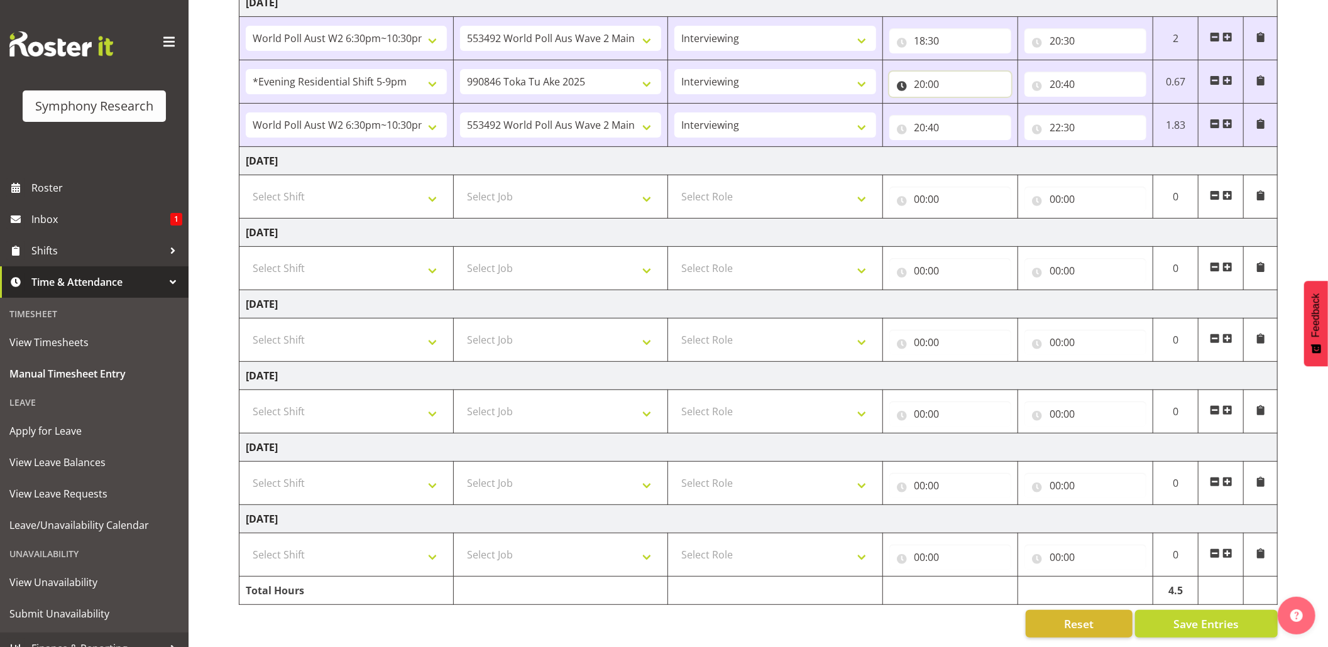
click at [934, 72] on input "20:00" at bounding box center [950, 84] width 122 height 25
click at [1007, 104] on select "00 01 02 03 04 05 06 07 08 09 10 11 12 13 14 15 16 17 18 19 20 21 22 23 24 25 2…" at bounding box center [1007, 116] width 28 height 25
select select "30"
click at [993, 104] on select "00 01 02 03 04 05 06 07 08 09 10 11 12 13 14 15 16 17 18 19 20 21 22 23 24 25 2…" at bounding box center [1007, 116] width 28 height 25
type input "20:30"
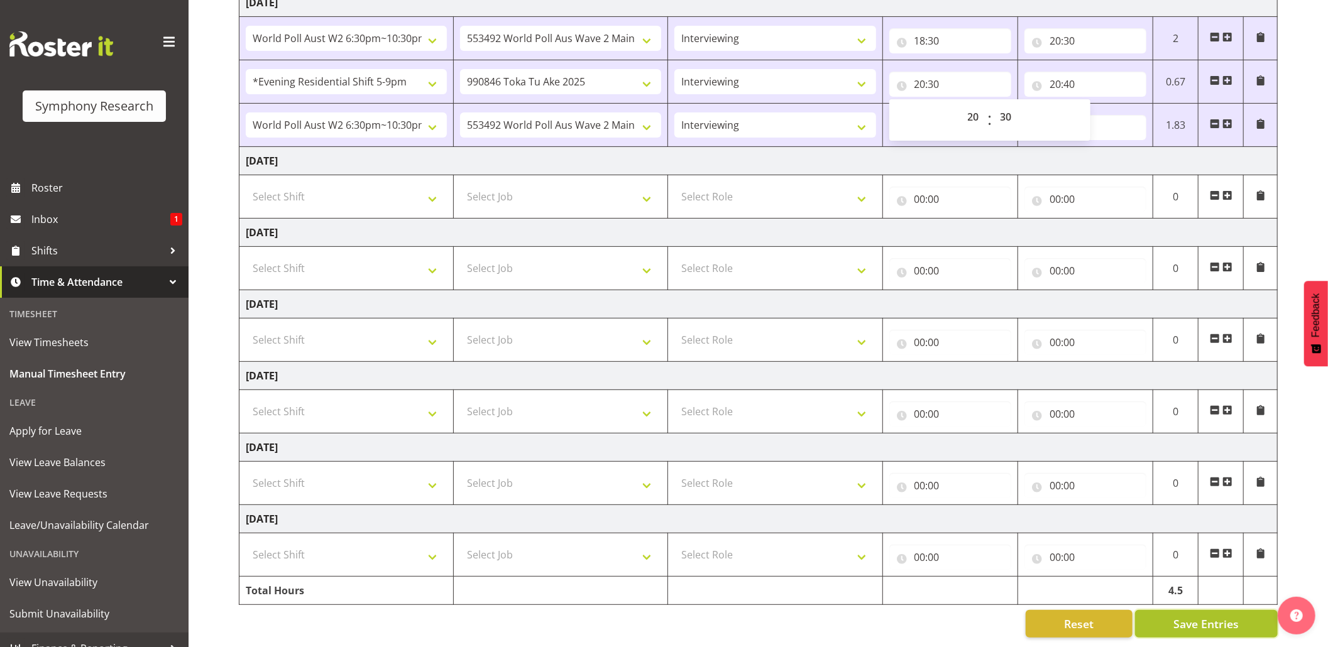
drag, startPoint x: 1191, startPoint y: 598, endPoint x: 1192, endPoint y: 606, distance: 7.6
click at [1191, 610] on button "Save Entries" at bounding box center [1206, 624] width 143 height 28
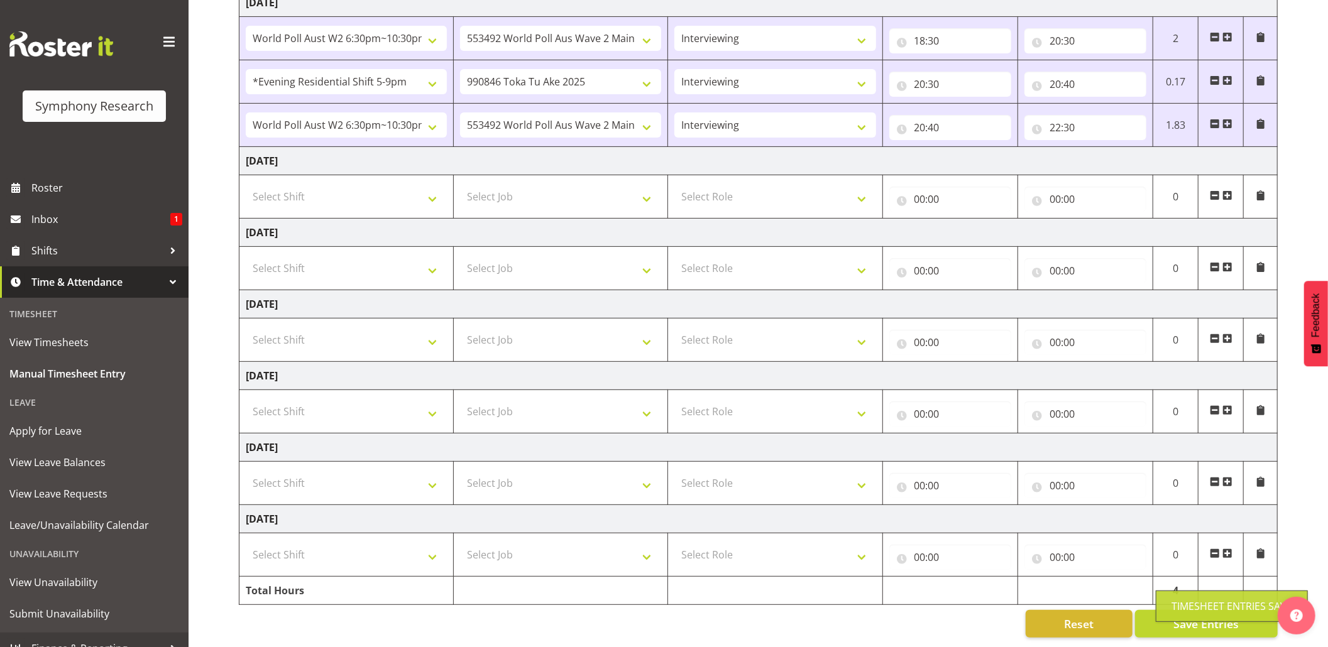
click at [1192, 606] on div "Timesheet Entries Save" at bounding box center [1231, 606] width 121 height 15
drag, startPoint x: 1183, startPoint y: 607, endPoint x: 1134, endPoint y: 556, distance: 70.7
click at [1181, 616] on span "Save Entries" at bounding box center [1205, 624] width 65 height 16
click at [1189, 610] on button "Save Entries" at bounding box center [1206, 624] width 143 height 28
click at [38, 248] on span "Shifts" at bounding box center [97, 250] width 132 height 19
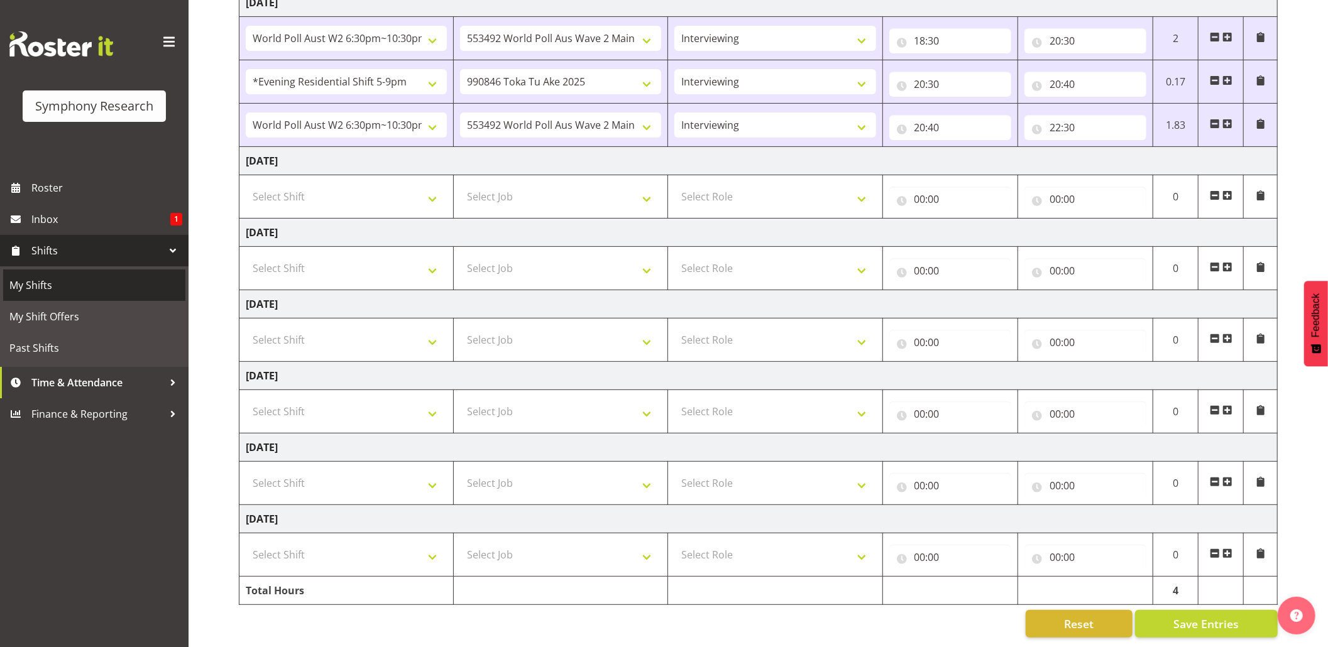
click at [35, 283] on span "My Shifts" at bounding box center [94, 285] width 170 height 19
